Goal: Information Seeking & Learning: Learn about a topic

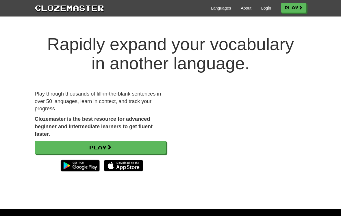
scroll to position [21, 0]
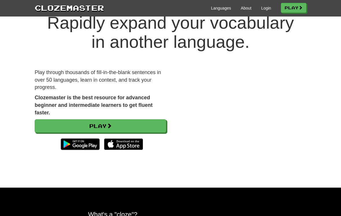
click at [262, 11] on link "Login" at bounding box center [266, 8] width 10 height 6
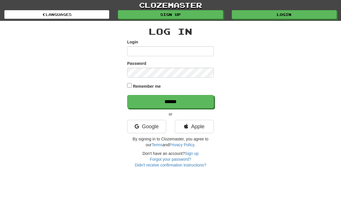
click at [151, 127] on link "Google" at bounding box center [146, 126] width 39 height 13
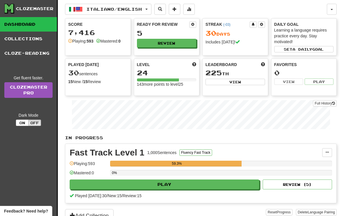
click at [216, 187] on button "Play" at bounding box center [165, 184] width 190 height 10
select select "**"
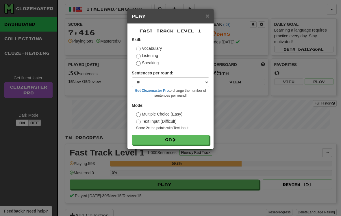
click at [193, 143] on button "Go" at bounding box center [170, 140] width 77 height 10
